Goal: Task Accomplishment & Management: Manage account settings

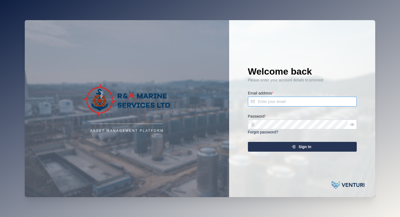
click at [280, 104] on input "Email address *" at bounding box center [302, 102] width 109 height 10
type input "tom@ramarineservices.com"
click at [306, 146] on span "Sign In" at bounding box center [304, 146] width 13 height 9
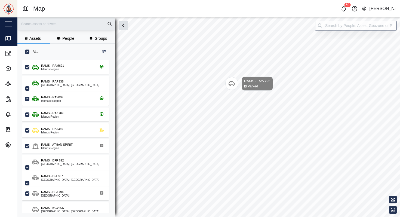
scroll to position [154, 89]
click at [234, 87] on div "Map marker" at bounding box center [231, 83] width 13 height 13
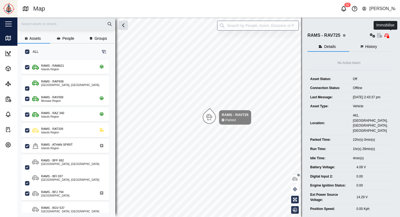
click at [388, 36] on icon "button" at bounding box center [386, 35] width 4 height 4
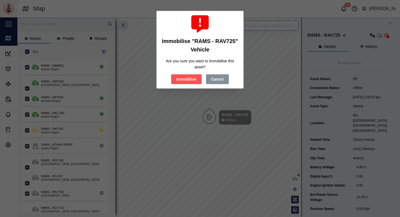
click at [190, 75] on span "Immobilise" at bounding box center [186, 79] width 20 height 9
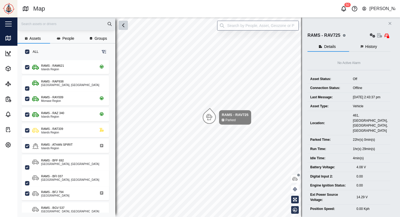
click at [124, 29] on button "button" at bounding box center [123, 25] width 9 height 9
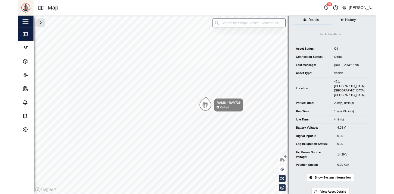
scroll to position [30, 0]
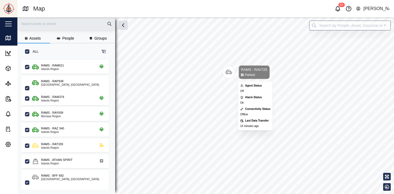
click at [229, 75] on icon "Map marker" at bounding box center [229, 72] width 7 height 7
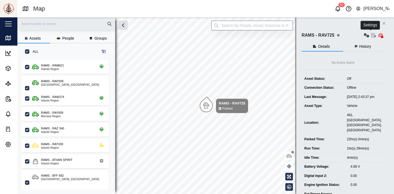
click at [370, 37] on icon "button" at bounding box center [366, 35] width 5 height 4
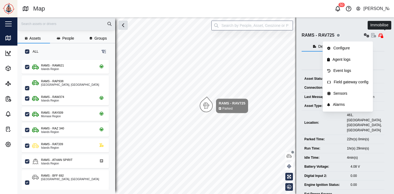
click at [383, 36] on icon "button" at bounding box center [381, 35] width 4 height 4
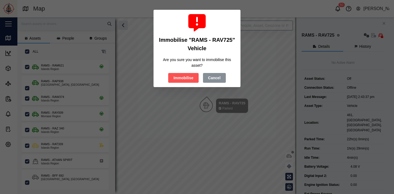
click at [176, 78] on span "Immobilise" at bounding box center [183, 77] width 20 height 9
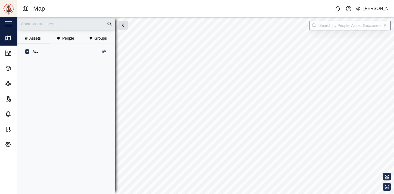
scroll to position [132, 89]
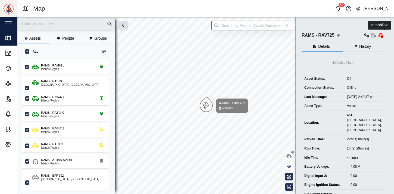
click at [382, 35] on button "button" at bounding box center [381, 36] width 8 height 8
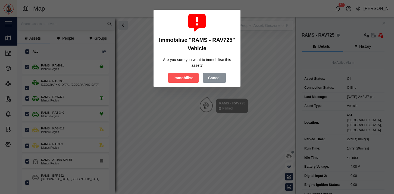
click at [178, 75] on span "Immobilise" at bounding box center [183, 77] width 20 height 9
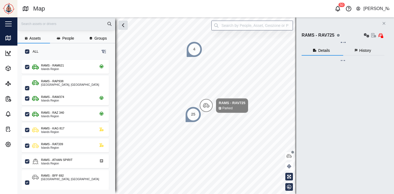
scroll to position [132, 89]
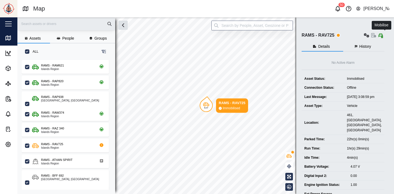
click at [383, 36] on icon "button" at bounding box center [382, 36] width 2 height 3
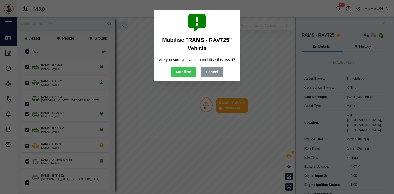
click at [185, 77] on span "Mobilise" at bounding box center [183, 71] width 15 height 9
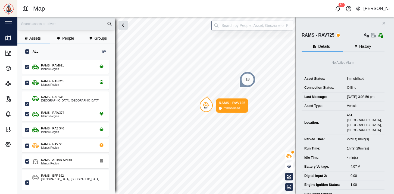
scroll to position [132, 89]
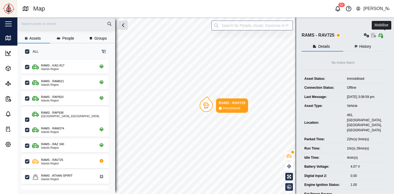
click at [383, 37] on icon "button" at bounding box center [381, 35] width 4 height 4
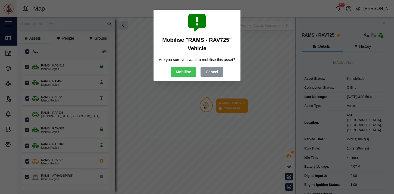
click at [188, 77] on span "Mobilise" at bounding box center [183, 71] width 15 height 9
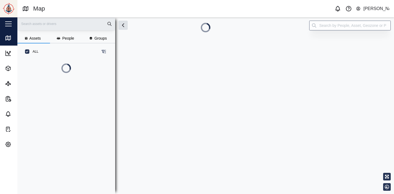
scroll to position [132, 89]
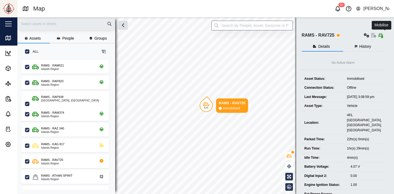
click at [383, 35] on icon "button" at bounding box center [380, 35] width 3 height 4
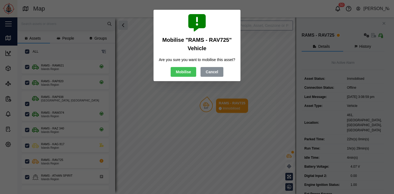
click at [187, 77] on span "Mobilise" at bounding box center [183, 71] width 15 height 9
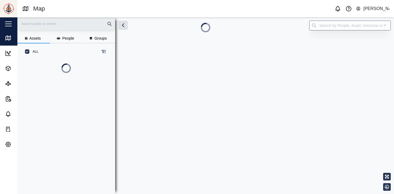
scroll to position [132, 89]
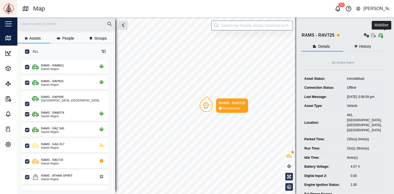
click at [383, 36] on icon "button" at bounding box center [381, 35] width 4 height 4
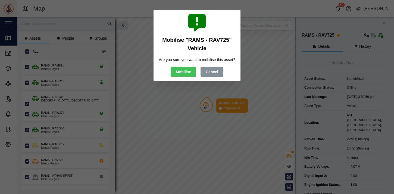
click at [184, 77] on span "Mobilise" at bounding box center [183, 71] width 15 height 9
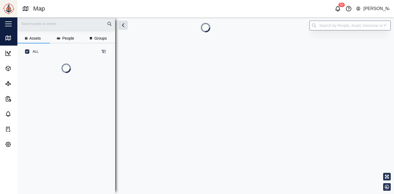
scroll to position [132, 89]
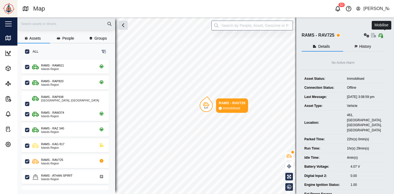
click at [383, 37] on icon "button" at bounding box center [380, 35] width 3 height 4
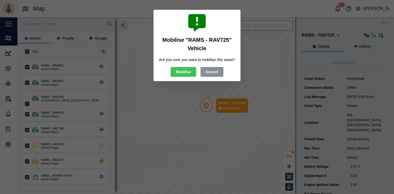
click at [187, 77] on span "Mobilise" at bounding box center [183, 71] width 15 height 9
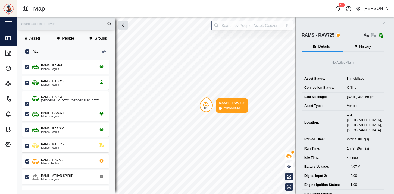
scroll to position [59, 0]
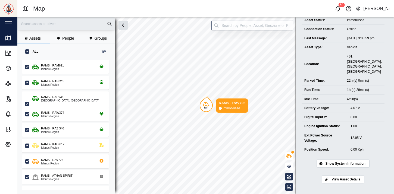
click at [343, 164] on span "Show System Information" at bounding box center [345, 164] width 40 height 8
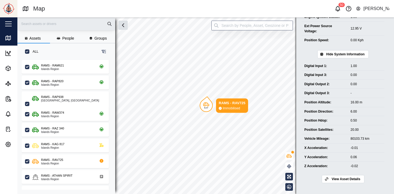
click at [345, 180] on span "View Asset Details" at bounding box center [346, 180] width 29 height 8
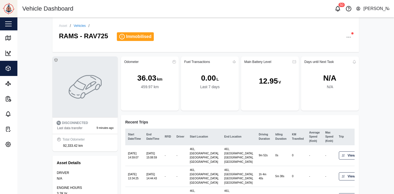
click at [135, 38] on span "Immobilised" at bounding box center [138, 36] width 25 height 5
click at [349, 36] on icon "button" at bounding box center [348, 37] width 5 height 5
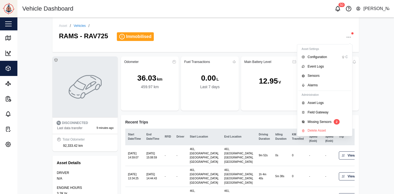
click at [199, 107] on div at bounding box center [210, 103] width 58 height 15
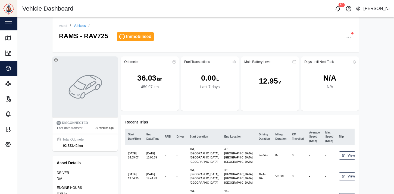
click at [348, 33] on div at bounding box center [349, 37] width 8 height 8
click at [348, 34] on button "button" at bounding box center [349, 37] width 8 height 8
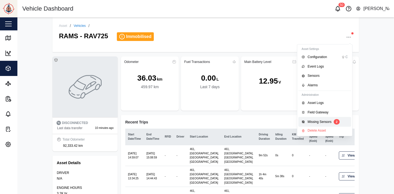
click at [333, 122] on div "Missing Sensors 2" at bounding box center [328, 121] width 40 height 5
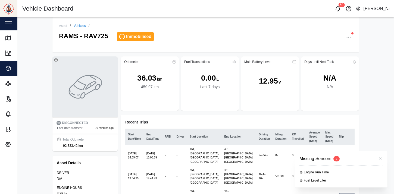
click at [315, 172] on div "Engine Run Time" at bounding box center [316, 172] width 25 height 5
click at [381, 160] on icon "button" at bounding box center [380, 159] width 4 height 4
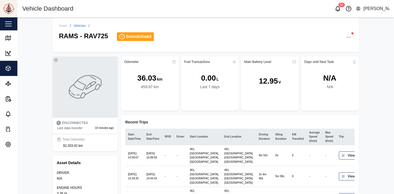
click at [145, 85] on div "459.97 km" at bounding box center [150, 87] width 18 height 6
